Goal: Task Accomplishment & Management: Use online tool/utility

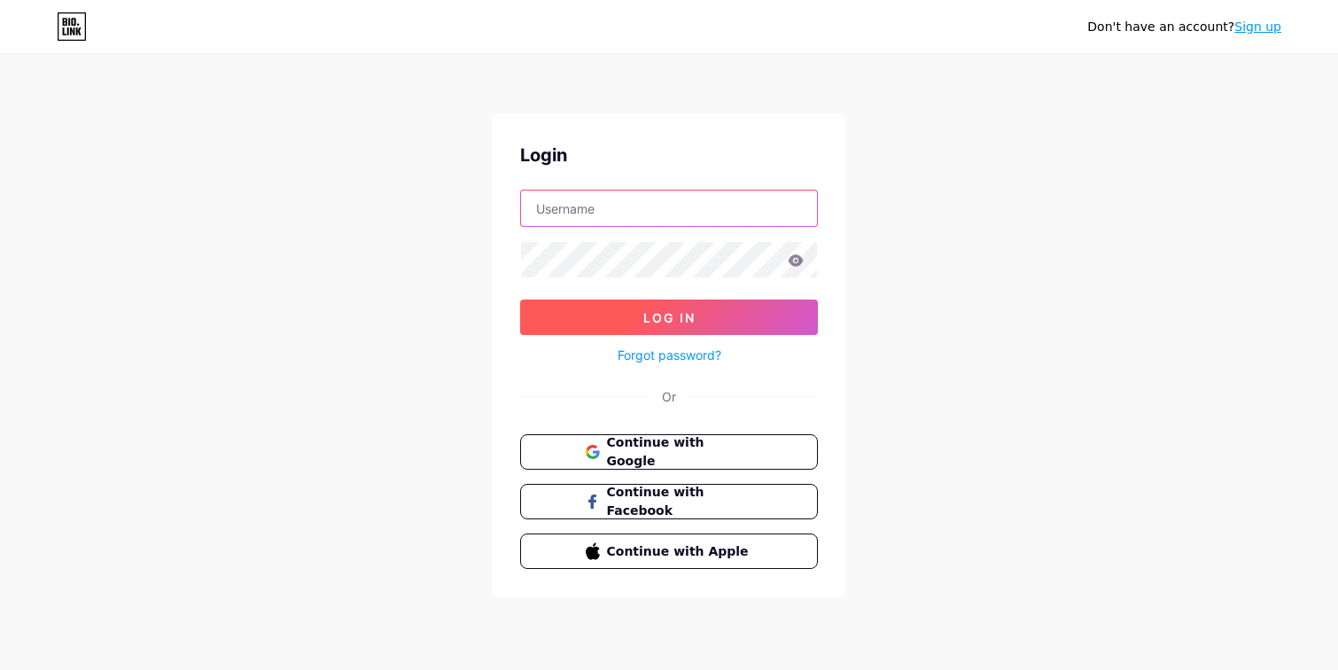
type input "[EMAIL_ADDRESS][PERSON_NAME][DOMAIN_NAME]"
click at [670, 322] on span "Log In" at bounding box center [669, 317] width 52 height 15
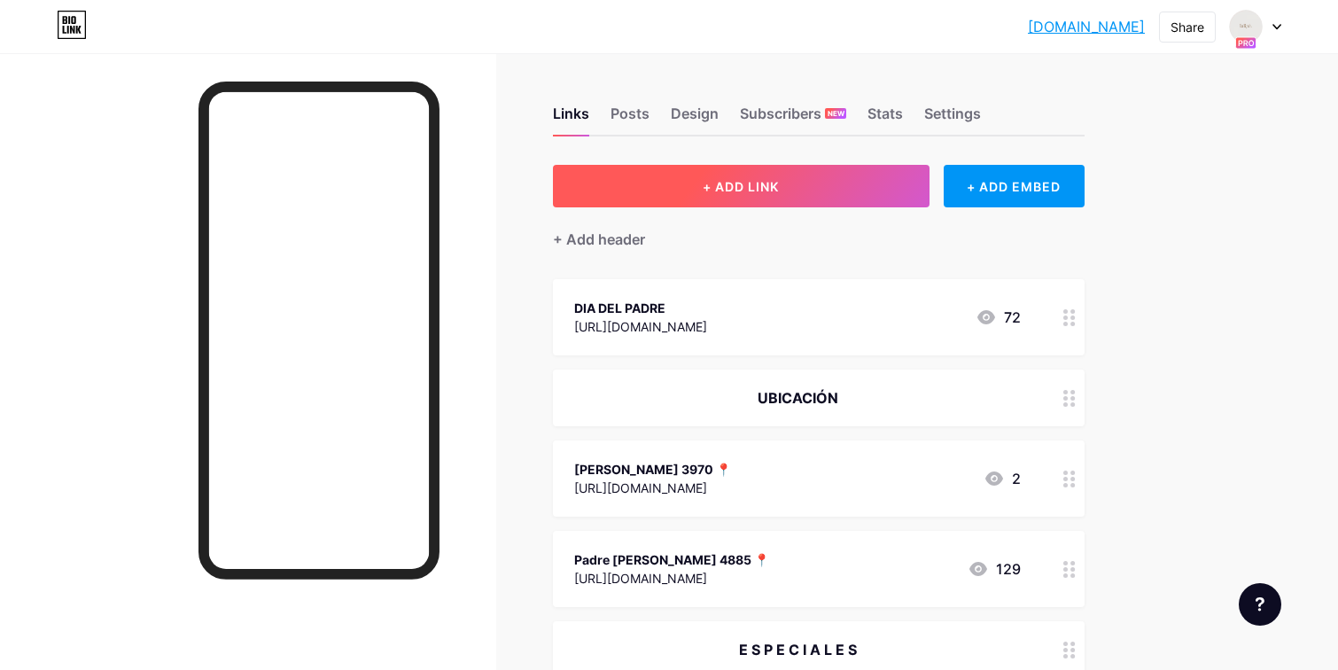
click at [789, 183] on button "+ ADD LINK" at bounding box center [741, 186] width 376 height 43
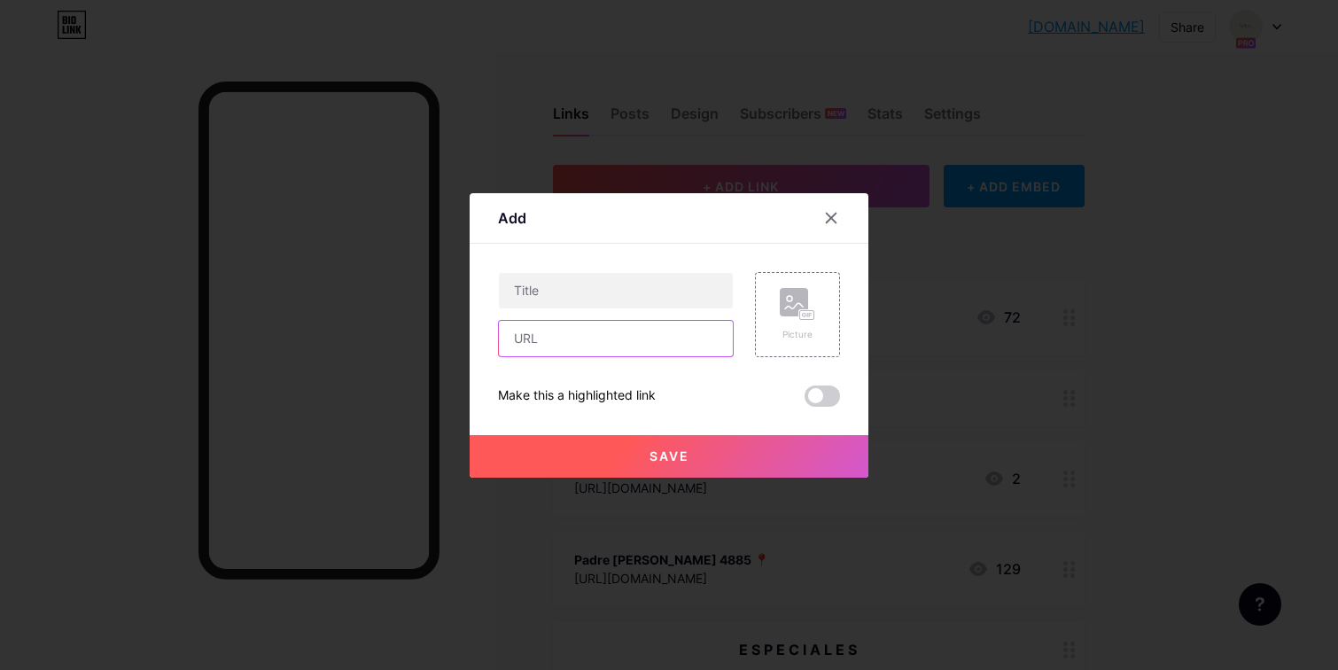
click at [547, 340] on input "text" at bounding box center [616, 338] width 234 height 35
paste input "[URL][DOMAIN_NAME]"
type input "[URL][DOMAIN_NAME]"
click at [558, 288] on input "text" at bounding box center [616, 290] width 234 height 35
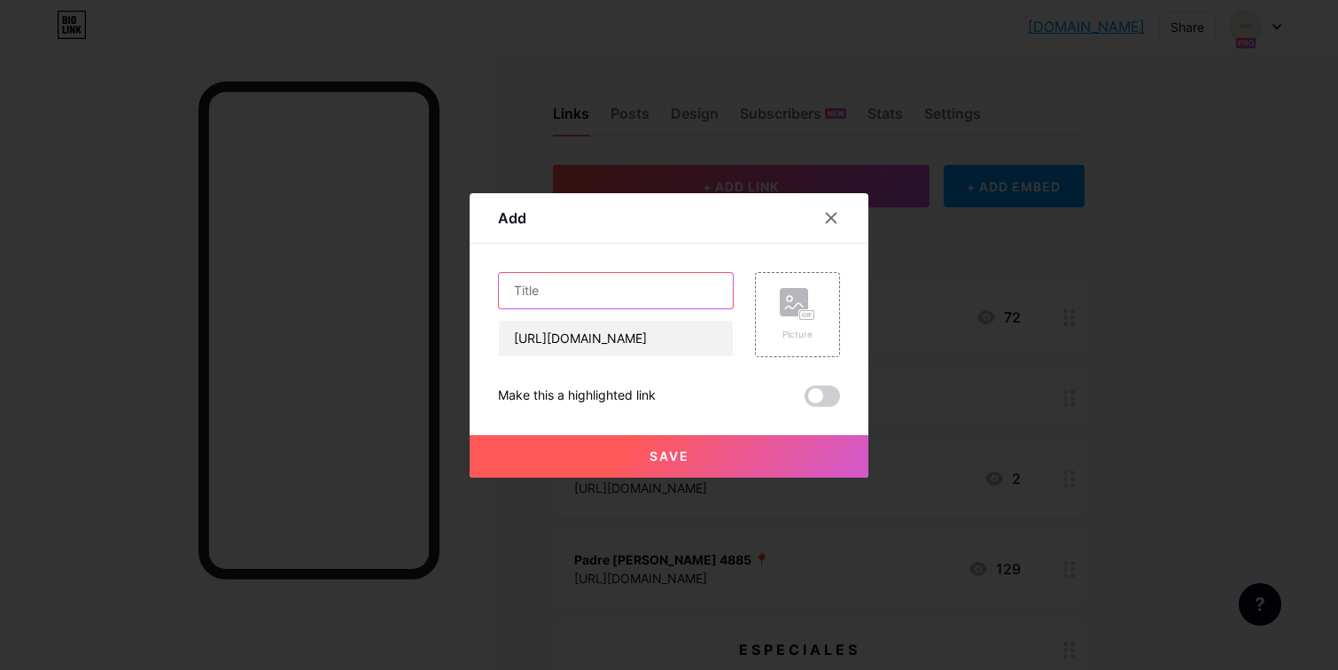
scroll to position [0, 0]
type input "PRE VENTA NAVIDEÑAS"
click at [678, 459] on span "Save" at bounding box center [669, 455] width 40 height 15
